Goal: Task Accomplishment & Management: Manage account settings

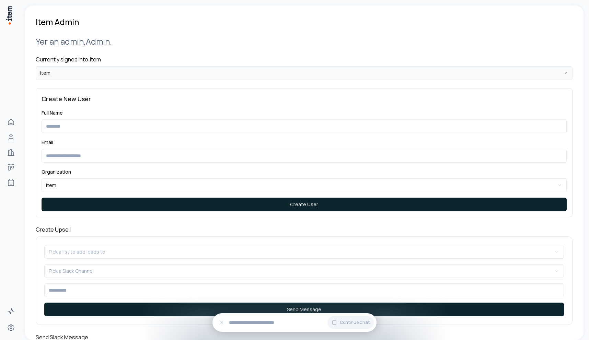
click at [125, 73] on html "**********" at bounding box center [294, 170] width 589 height 340
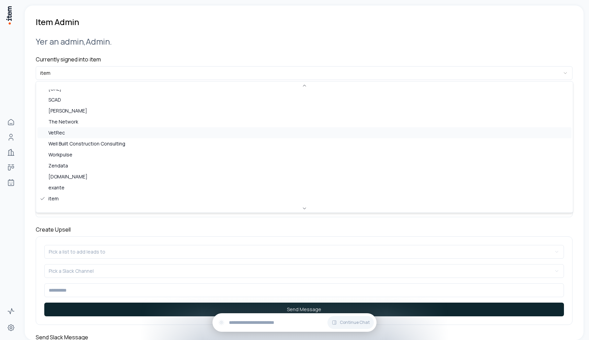
scroll to position [275, 0]
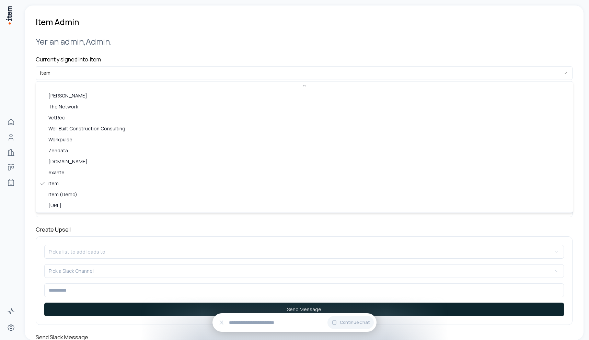
click at [185, 41] on html "**********" at bounding box center [294, 170] width 589 height 340
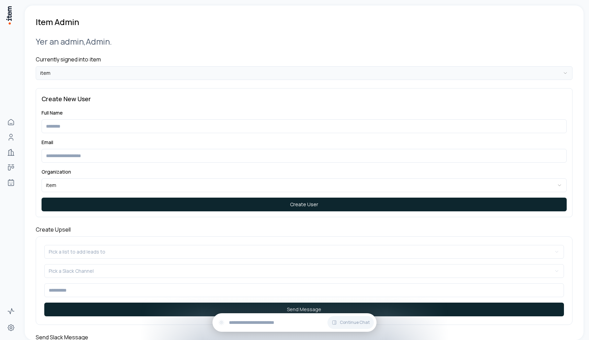
click at [51, 78] on html "**********" at bounding box center [294, 170] width 589 height 340
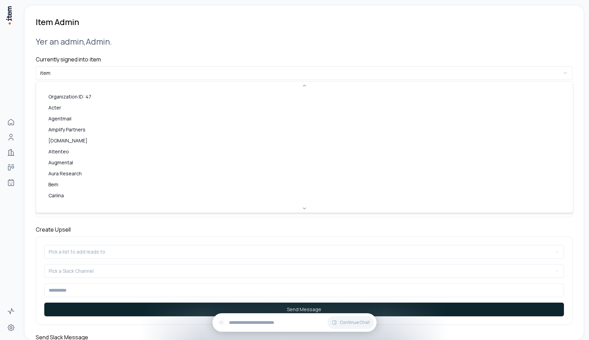
scroll to position [260, 0]
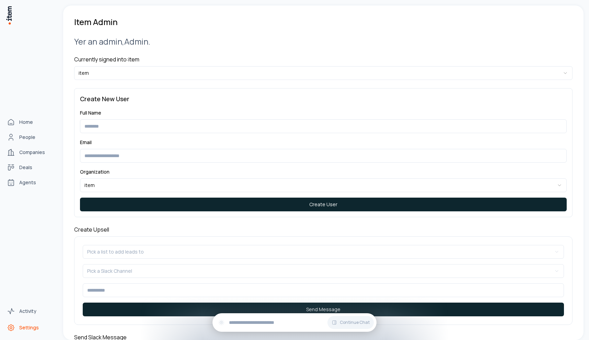
click at [14, 328] on icon "Settings" at bounding box center [11, 327] width 8 height 8
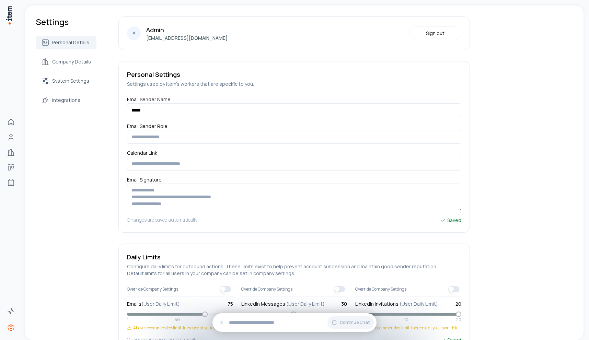
scroll to position [45, 0]
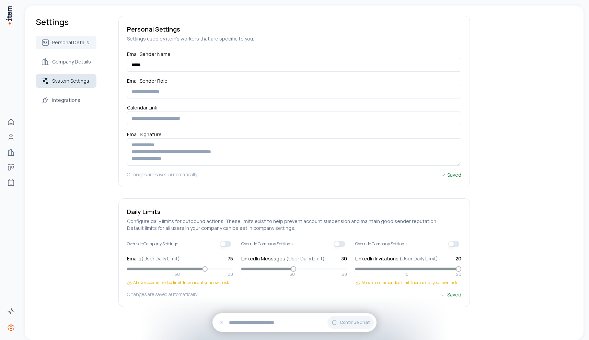
click at [64, 85] on link "System Settings" at bounding box center [66, 81] width 61 height 14
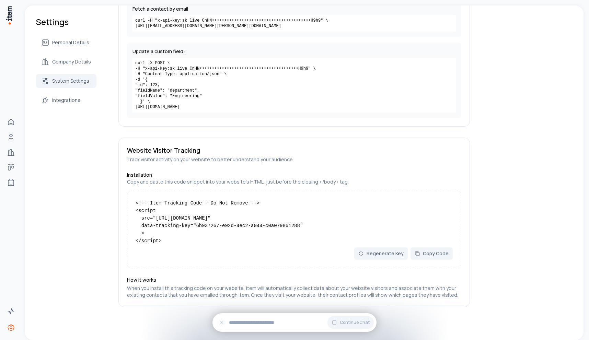
scroll to position [603, 0]
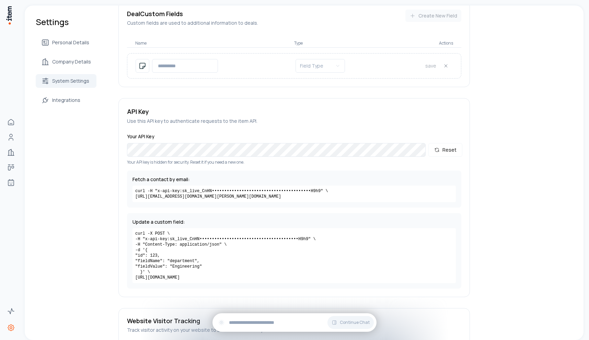
click at [237, 203] on div "Fetch a contact by email: curl -H "x-api-key: sk_live_CnHN•••••••••••••••••••••…" at bounding box center [294, 188] width 334 height 37
click at [237, 198] on code "curl -H "x-api-key: sk_live_CnHN••••••••••••••••••••••••••••••••••••••••H9h9 " …" at bounding box center [293, 194] width 323 height 16
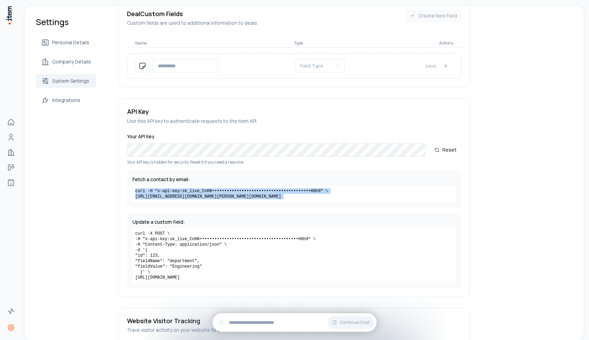
copy code "curl -H "x-api-key: sk_live_CnHN••••••••••••••••••••••••••••••••••••••••H9h9 " …"
drag, startPoint x: 237, startPoint y: 198, endPoint x: 171, endPoint y: 192, distance: 66.1
click at [171, 192] on code "curl -H "x-api-key: sk_live_CnHN••••••••••••••••••••••••••••••••••••••••H9h9 " …" at bounding box center [293, 194] width 323 height 16
click at [448, 145] on button "Reset" at bounding box center [445, 150] width 34 height 14
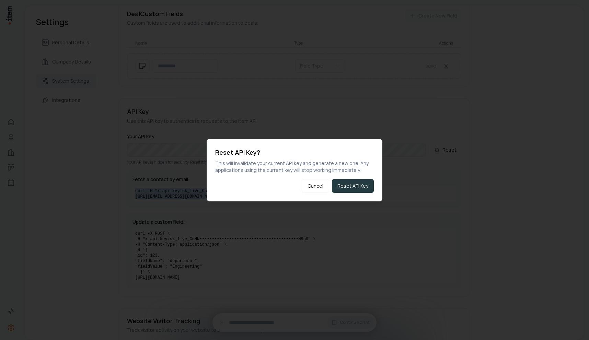
click at [350, 184] on button "Reset API Key" at bounding box center [353, 186] width 42 height 14
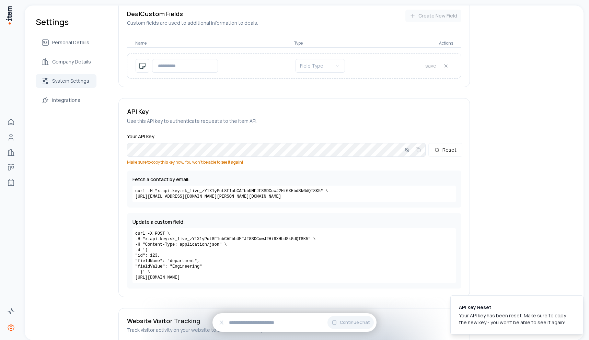
click at [282, 141] on div "Your API Key Reset Make sure to copy this key now. You won't be able to see it …" at bounding box center [294, 149] width 334 height 32
click at [415, 150] on icon "button" at bounding box center [417, 149] width 5 height 5
click at [230, 197] on code "curl -H "x-api-key: sk_live_zYlX1yPut8F1ubCAFbbUMFJF8SDCuwJ2Hi6XHbdSkGdQT8K5 " …" at bounding box center [293, 194] width 323 height 16
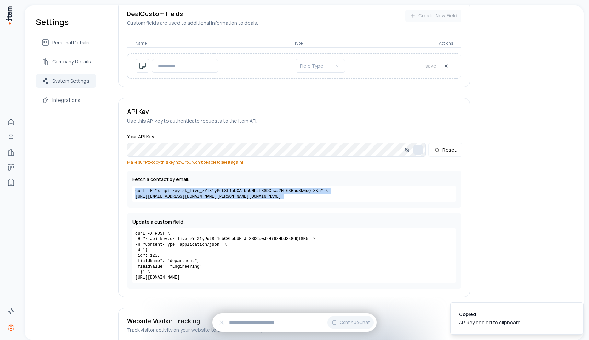
drag, startPoint x: 230, startPoint y: 197, endPoint x: 230, endPoint y: 187, distance: 9.6
click at [230, 187] on code "curl -H "x-api-key: sk_live_zYlX1yPut8F1ubCAFbbUMFJF8SDCuwJ2Hi6XHbdSkGdQT8K5 " …" at bounding box center [293, 194] width 323 height 16
copy code "curl -H "x-api-key: sk_live_zYlX1yPut8F1ubCAFbbUMFJF8SDCuwJ2Hi6XHbdSkGdQT8K5 " …"
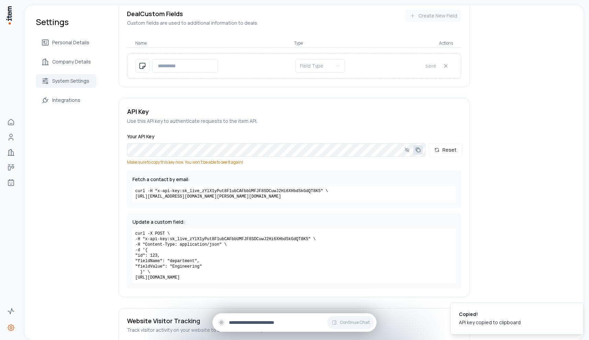
click at [279, 327] on div "Continue Chat" at bounding box center [294, 322] width 164 height 19
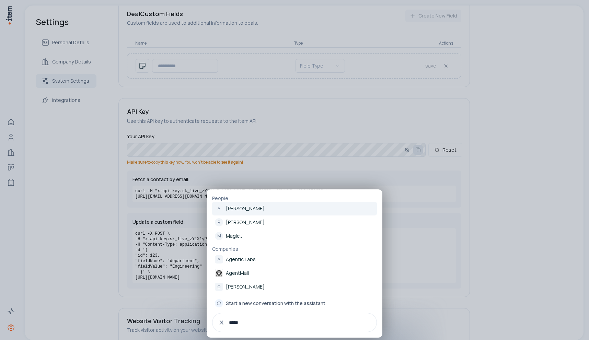
type input "*****"
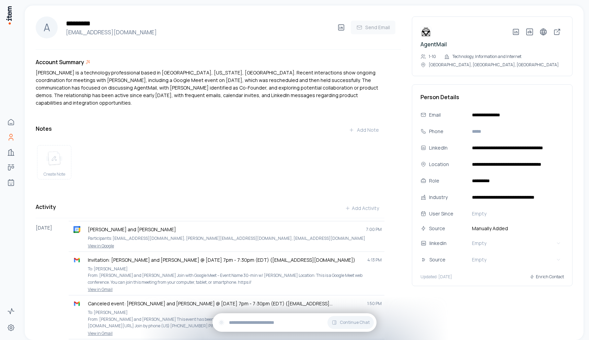
click at [193, 110] on div "Account Summary Adi Singh is a technology professional based in San Francisco, …" at bounding box center [218, 318] width 365 height 536
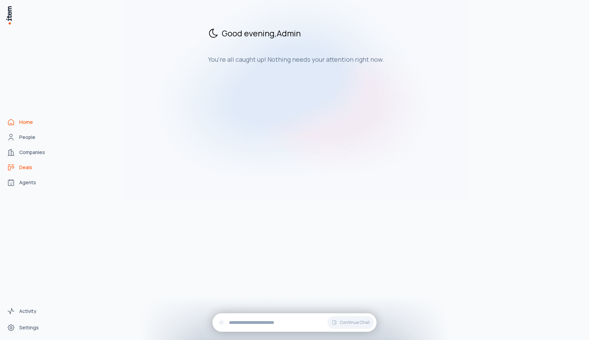
click at [25, 163] on link "Deals" at bounding box center [30, 168] width 52 height 14
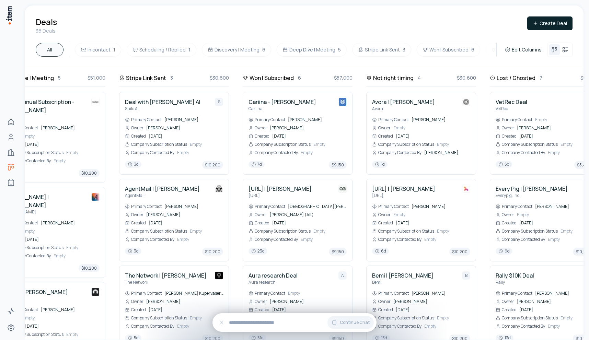
scroll to position [0, 416]
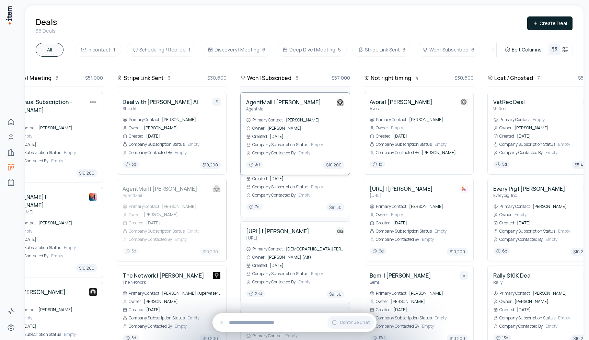
drag, startPoint x: 186, startPoint y: 238, endPoint x: 294, endPoint y: 147, distance: 141.2
click at [294, 147] on div "In contact 1 $10,200 Blue Heron Research Partners | [PERSON_NAME] Blue Heron Re…" at bounding box center [171, 203] width 1125 height 271
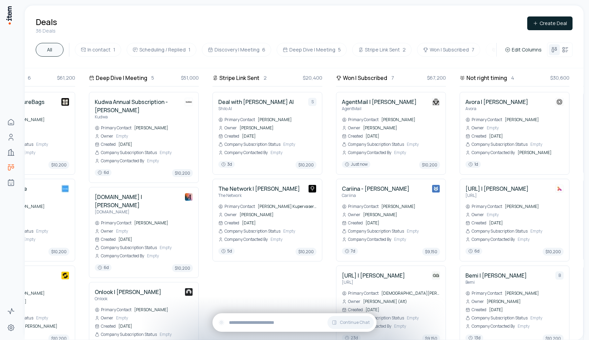
scroll to position [0, 428]
